Goal: Information Seeking & Learning: Learn about a topic

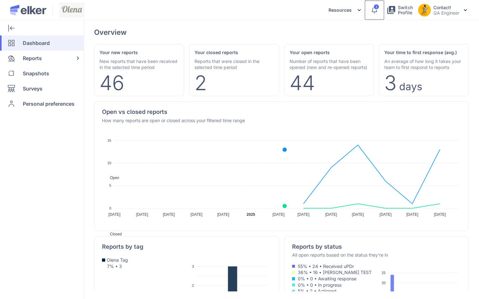
click at [378, 9] on div "1" at bounding box center [376, 7] width 6 height 6
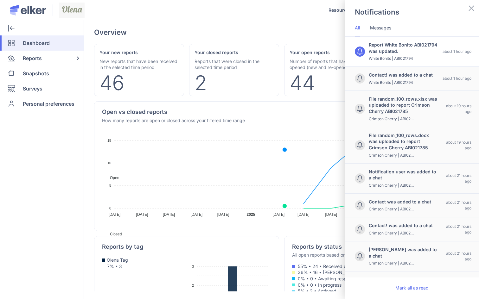
click at [396, 284] on div "Mark all as read" at bounding box center [411, 288] width 134 height 20
click at [35, 57] on div "Notifications All Messages Report White Bonito ABI021794 was updated. White Bon…" at bounding box center [239, 149] width 479 height 299
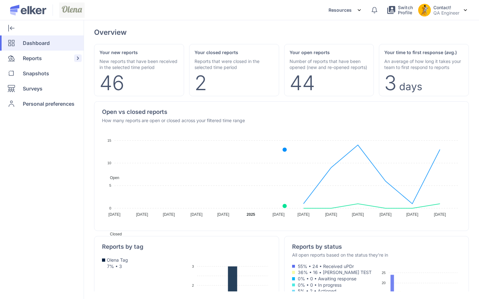
click at [35, 58] on span "Reports" at bounding box center [32, 58] width 19 height 15
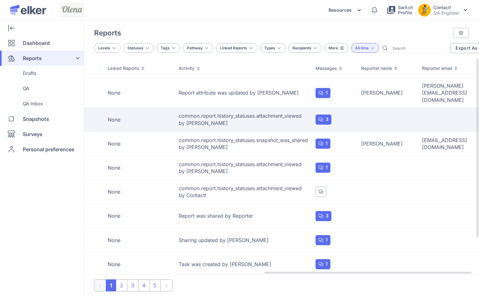
scroll to position [0, 352]
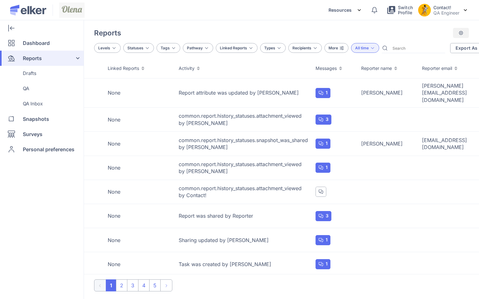
click at [461, 29] on div at bounding box center [461, 33] width 16 height 10
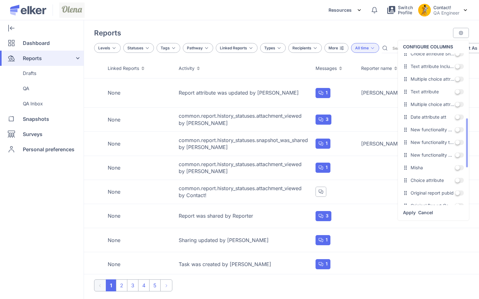
scroll to position [156, 0]
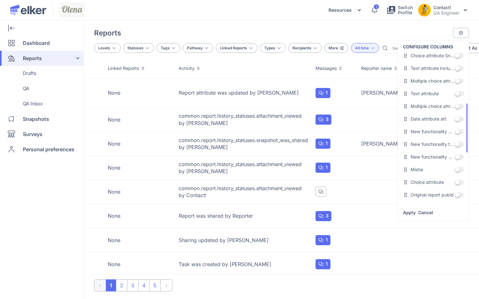
click at [457, 96] on span at bounding box center [458, 93] width 9 height 5
click at [454, 94] on input "OFF" at bounding box center [454, 94] width 0 height 0
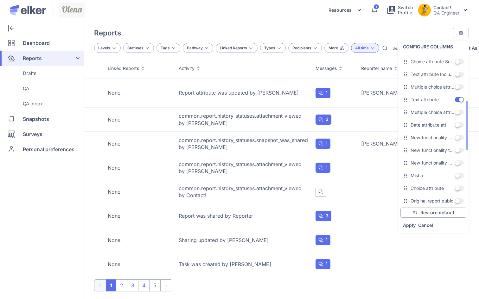
scroll to position [149, 0]
click at [459, 73] on span at bounding box center [458, 74] width 9 height 5
click at [454, 75] on input "OFF" at bounding box center [454, 75] width 0 height 0
click at [411, 223] on link "Apply" at bounding box center [409, 225] width 13 height 7
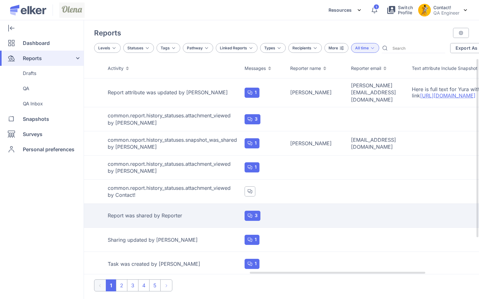
scroll to position [0, 488]
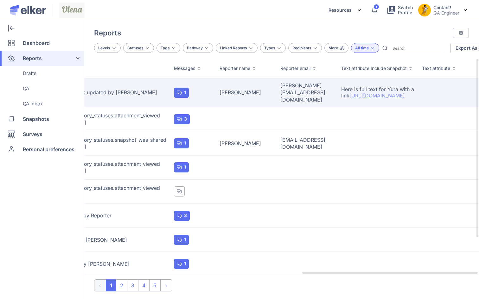
click at [366, 93] on link "[URL][DOMAIN_NAME]" at bounding box center [376, 95] width 55 height 6
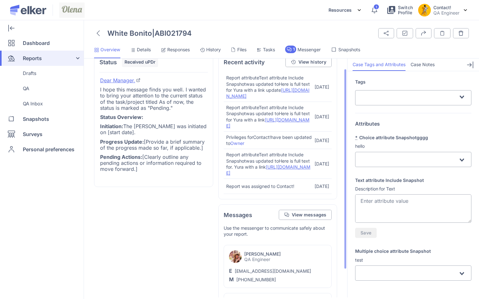
scroll to position [17, 0]
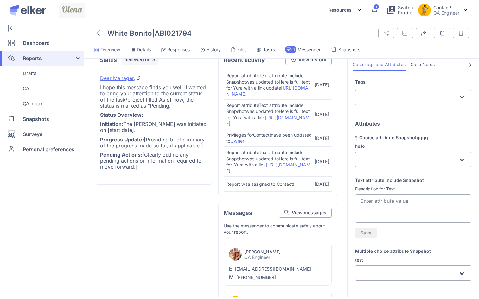
click at [266, 49] on span "Tasks" at bounding box center [269, 50] width 12 height 6
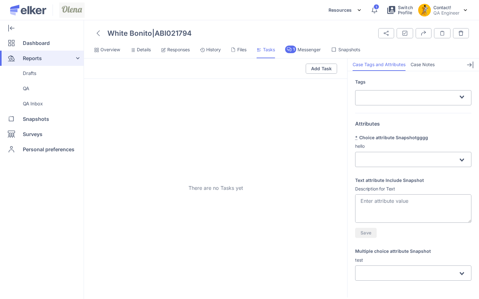
click at [170, 49] on span "Responses" at bounding box center [178, 50] width 22 height 6
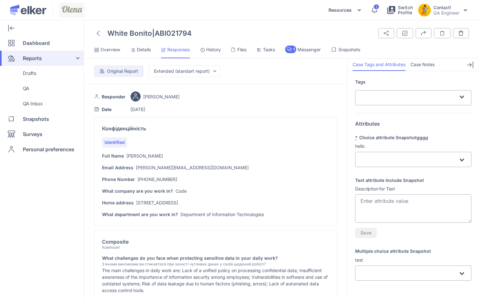
click at [141, 52] on span "Details" at bounding box center [144, 50] width 14 height 6
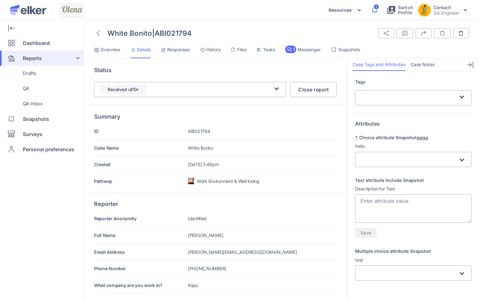
click at [111, 48] on span "Overview" at bounding box center [110, 50] width 20 height 6
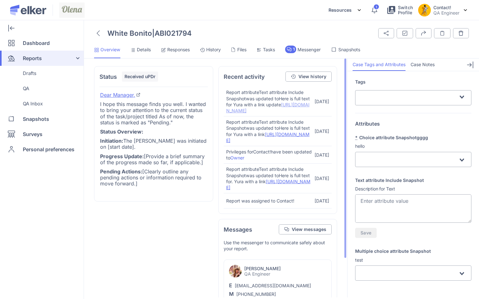
click at [265, 111] on link "[URL][DOMAIN_NAME]" at bounding box center [267, 107] width 83 height 11
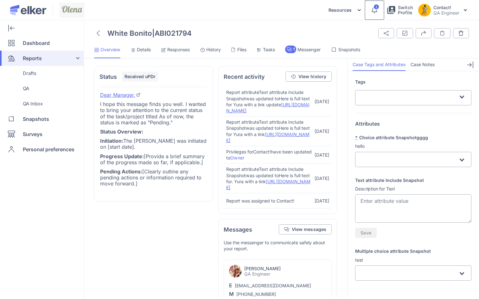
click at [374, 13] on icon at bounding box center [374, 10] width 8 height 8
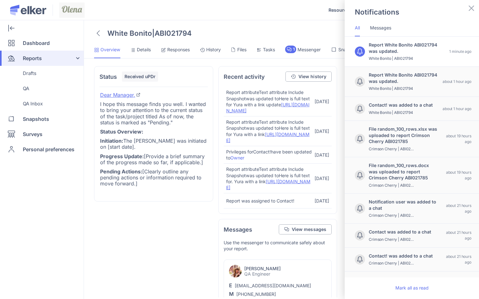
click at [231, 27] on div "Notifications All Messages Report White Bonito ABI021794 was updated. White Bon…" at bounding box center [239, 149] width 479 height 299
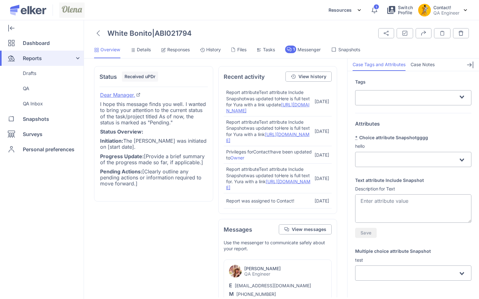
click at [220, 48] on span "History" at bounding box center [213, 50] width 15 height 6
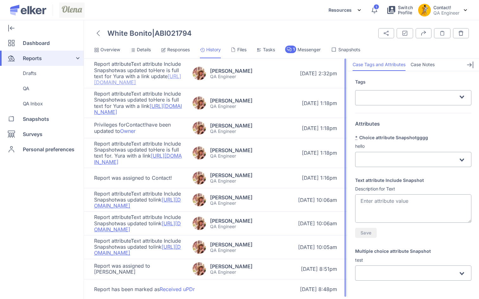
click at [145, 84] on link "[URL][DOMAIN_NAME]" at bounding box center [137, 79] width 87 height 12
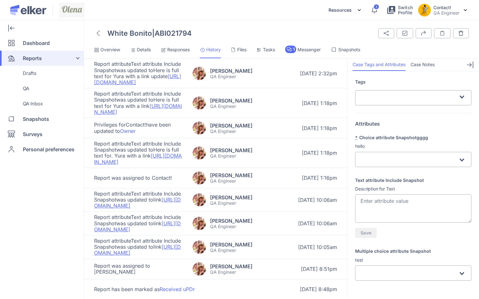
click at [174, 51] on span "Responses" at bounding box center [178, 50] width 22 height 6
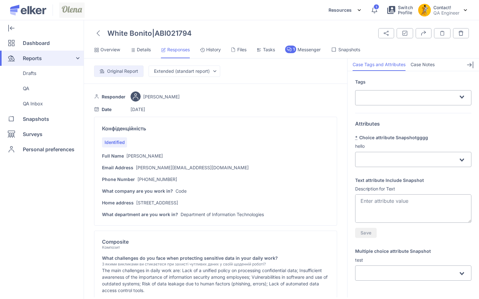
click at [146, 51] on span "Details" at bounding box center [144, 50] width 14 height 6
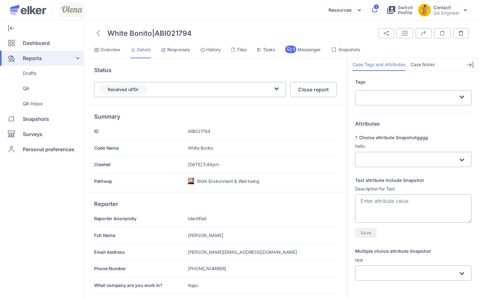
click at [214, 50] on span "History" at bounding box center [213, 50] width 15 height 6
